Goal: Task Accomplishment & Management: Manage account settings

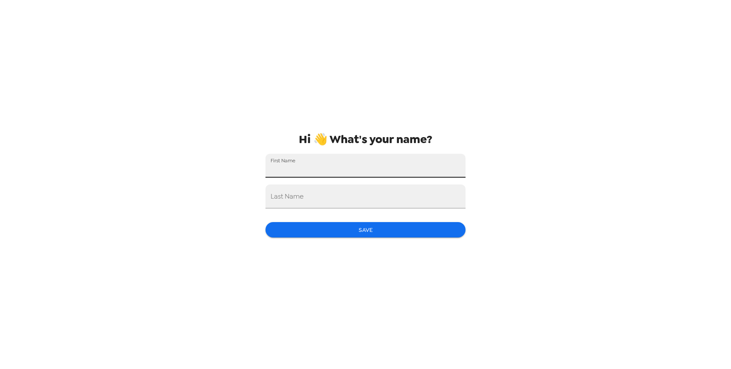
click at [334, 166] on input "First Name" at bounding box center [365, 166] width 200 height 24
type input "Caprice"
click at [350, 198] on input "Last Name" at bounding box center [365, 197] width 200 height 24
type input "Westwood"
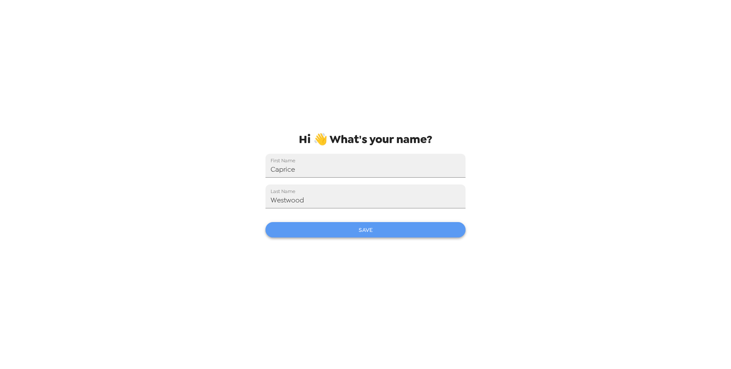
click at [352, 230] on button "Save" at bounding box center [365, 230] width 200 height 16
